Goal: Task Accomplishment & Management: Manage account settings

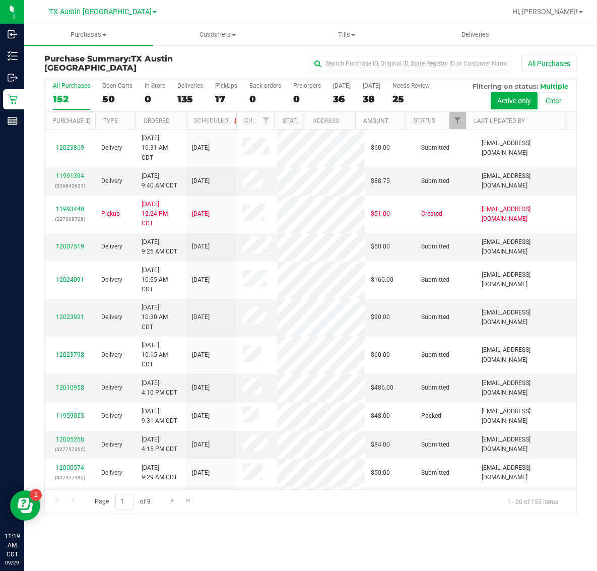
drag, startPoint x: 99, startPoint y: 15, endPoint x: 99, endPoint y: 27, distance: 11.6
click at [99, 15] on span "TX Austin [GEOGRAPHIC_DATA]" at bounding box center [100, 12] width 103 height 9
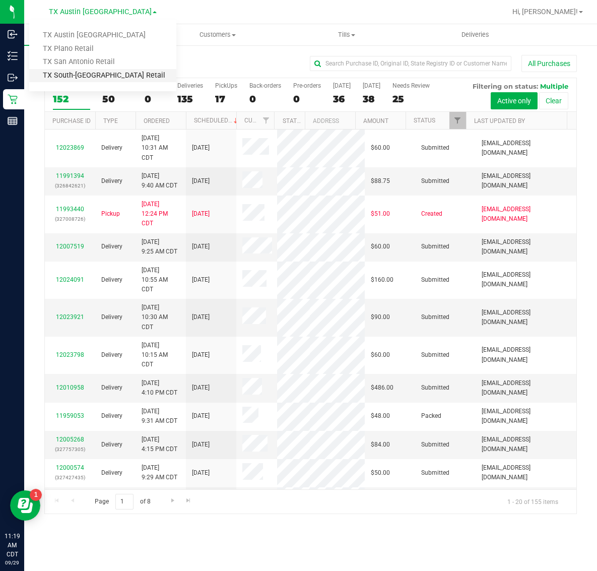
click at [99, 76] on link "TX South-[GEOGRAPHIC_DATA] Retail" at bounding box center [102, 76] width 147 height 14
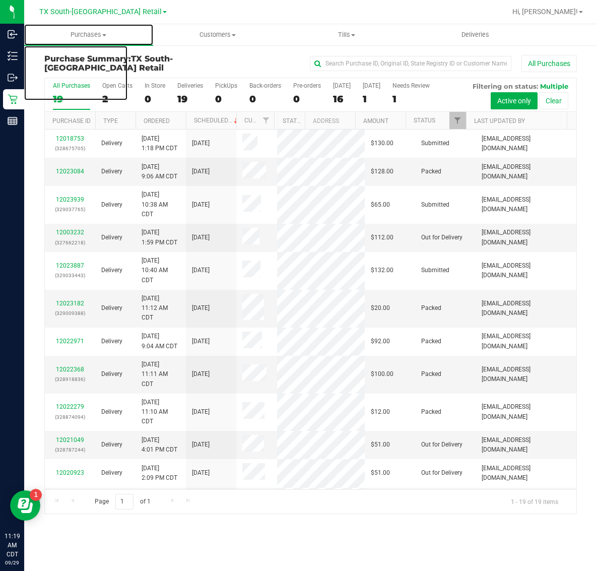
drag, startPoint x: 92, startPoint y: 36, endPoint x: 88, endPoint y: 46, distance: 10.7
click at [92, 36] on span "Purchases" at bounding box center [88, 34] width 129 height 9
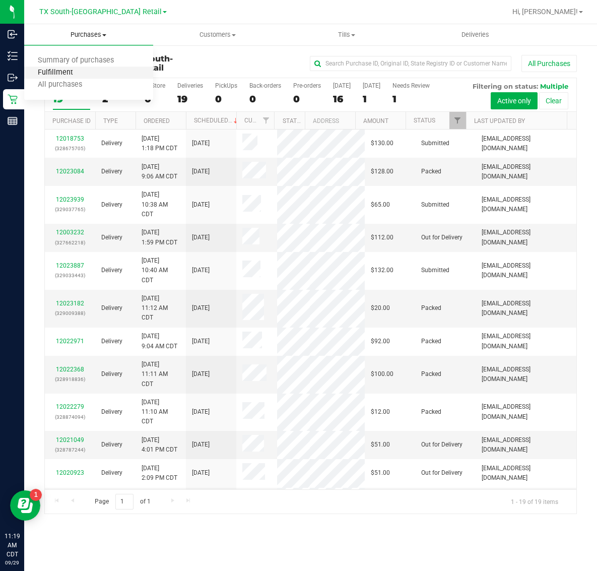
click at [81, 74] on span "Fulfillment" at bounding box center [55, 73] width 62 height 9
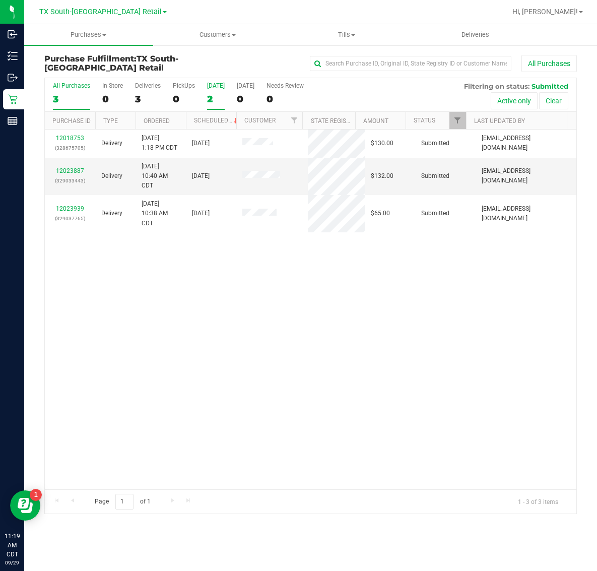
click at [212, 95] on div "2" at bounding box center [216, 99] width 18 height 12
click at [0, 0] on input "[DATE] 2" at bounding box center [0, 0] width 0 height 0
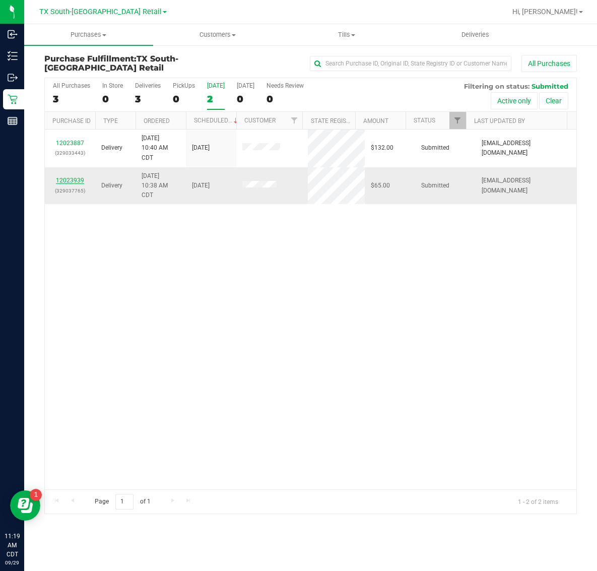
click at [67, 184] on link "12023939" at bounding box center [70, 180] width 28 height 7
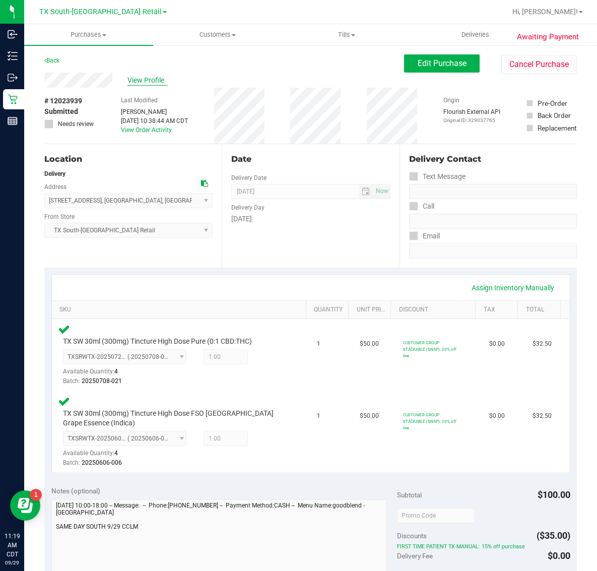
click at [145, 76] on span "View Profile" at bounding box center [148, 80] width 40 height 11
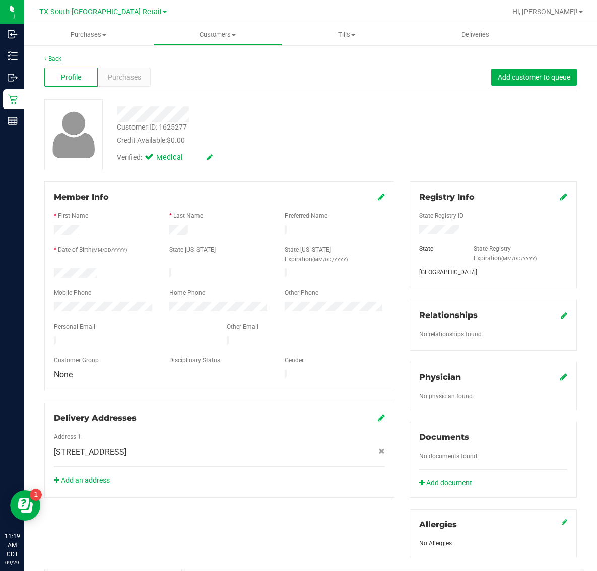
click at [560, 377] on icon at bounding box center [563, 377] width 7 height 8
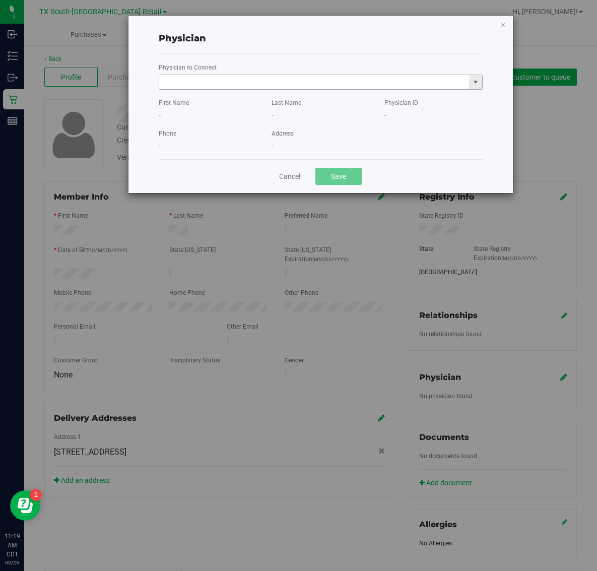
click at [354, 79] on input "text" at bounding box center [314, 82] width 310 height 14
click at [331, 94] on li "[PERSON_NAME]" at bounding box center [320, 99] width 323 height 15
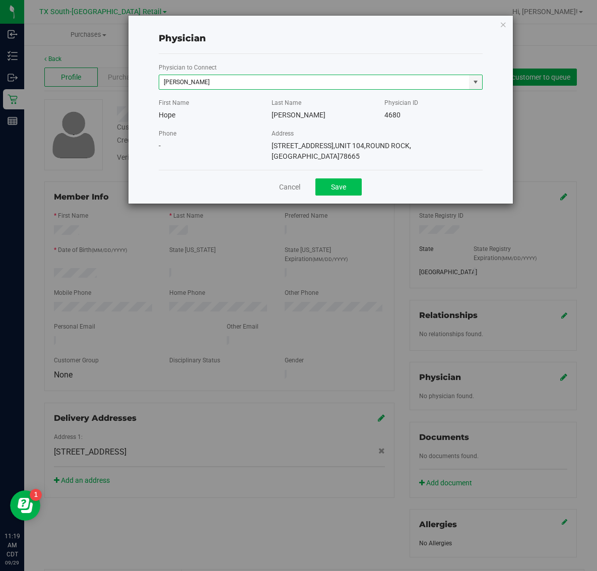
type input "[PERSON_NAME]"
click at [339, 180] on button "Save" at bounding box center [339, 186] width 46 height 17
